Goal: Task Accomplishment & Management: Use online tool/utility

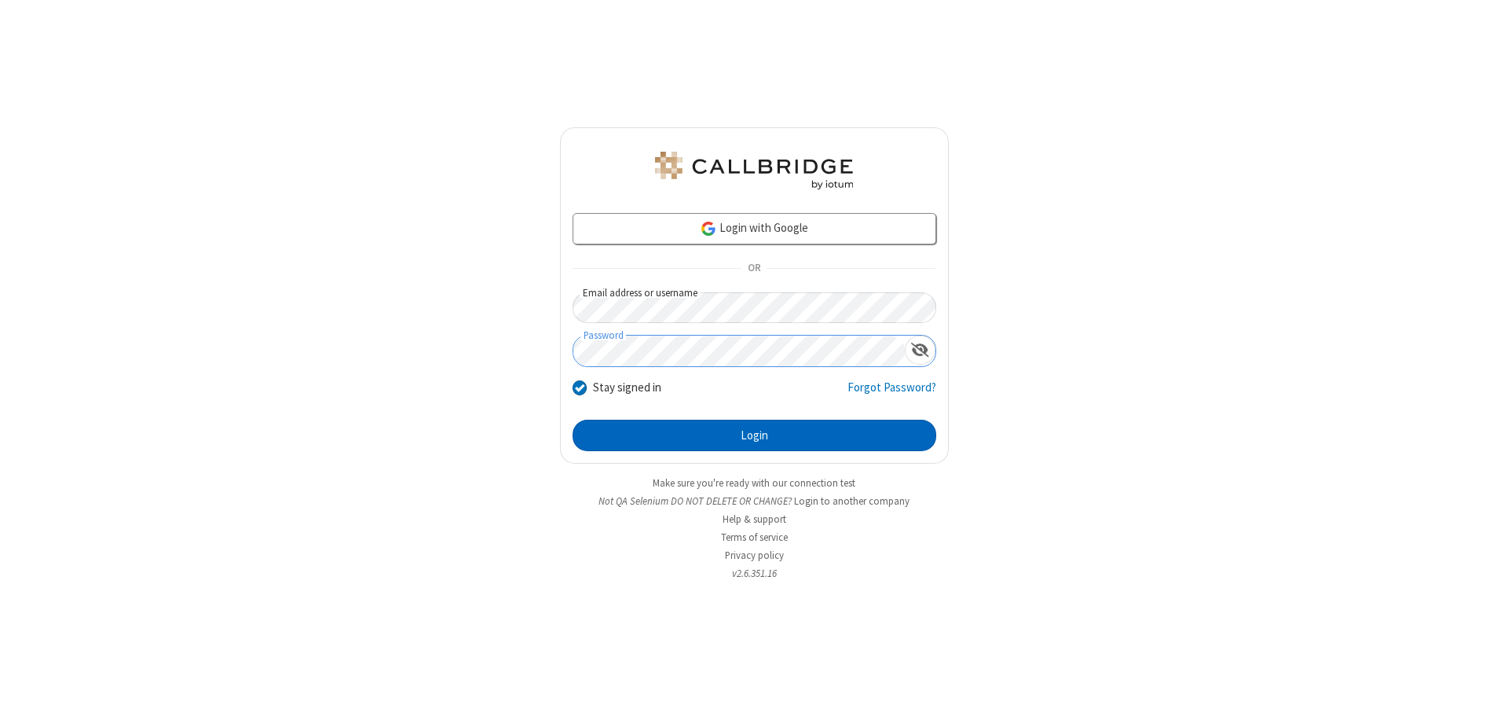
click at [754, 435] on button "Login" at bounding box center [755, 435] width 364 height 31
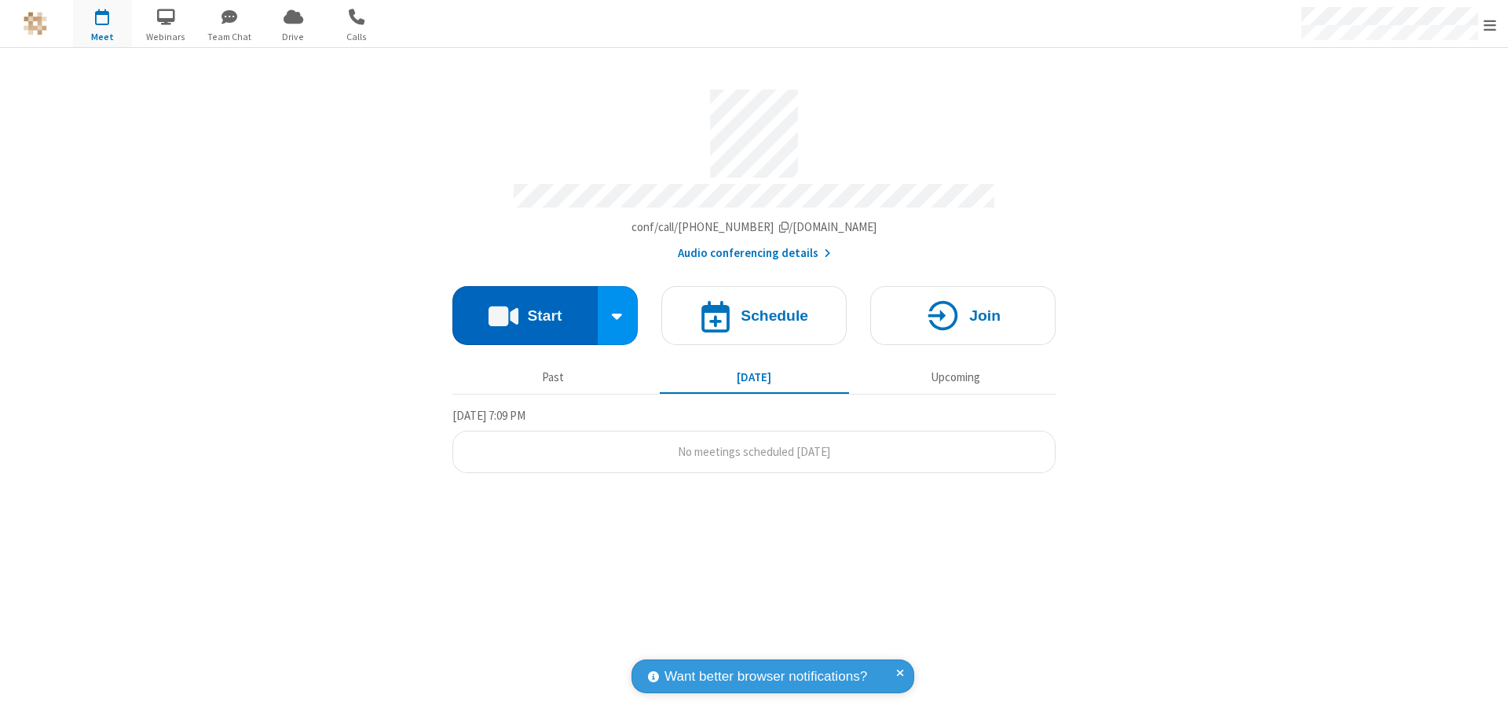
click at [525, 308] on button "Start" at bounding box center [525, 315] width 145 height 59
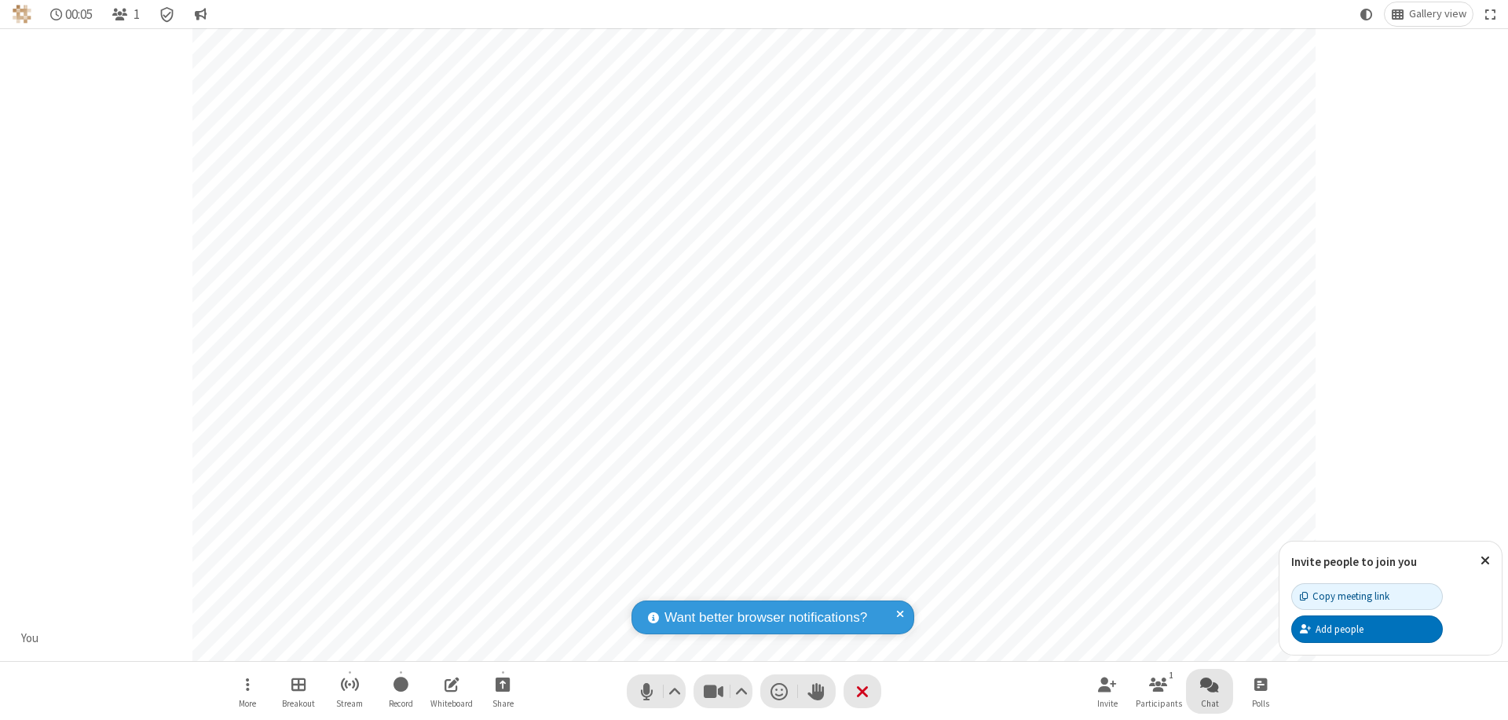
click at [1210, 683] on span "Open chat" at bounding box center [1209, 684] width 19 height 20
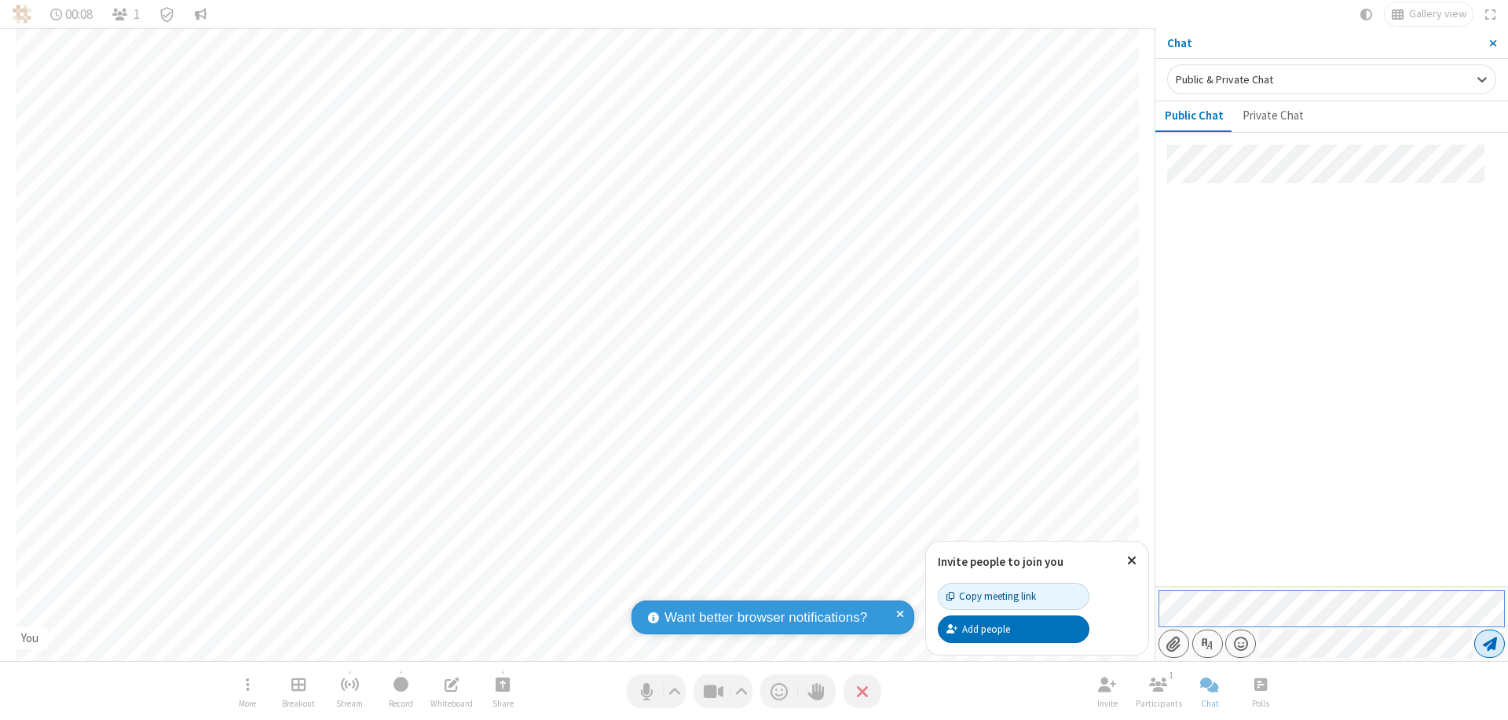
click at [1490, 643] on span "Send message" at bounding box center [1490, 644] width 14 height 16
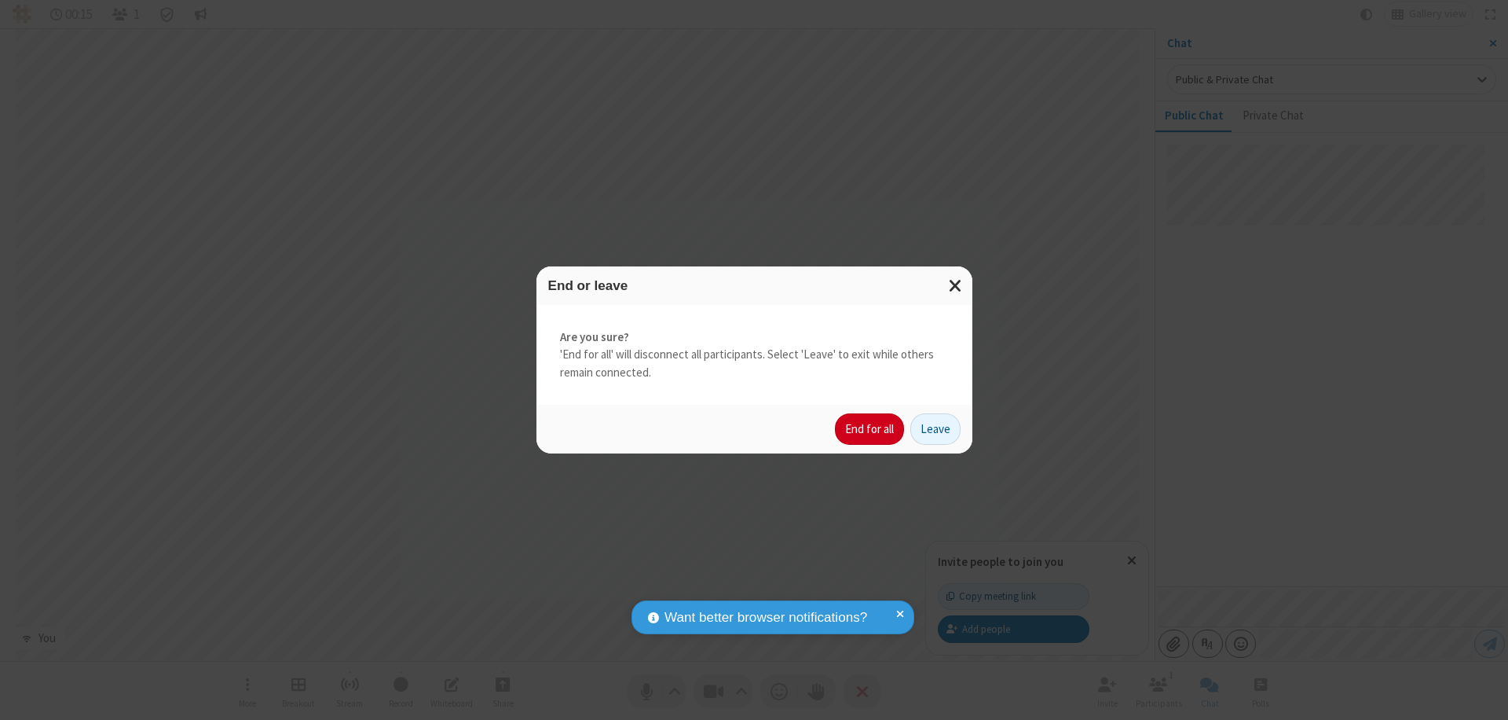
click at [870, 429] on button "End for all" at bounding box center [869, 428] width 69 height 31
